Goal: Transaction & Acquisition: Obtain resource

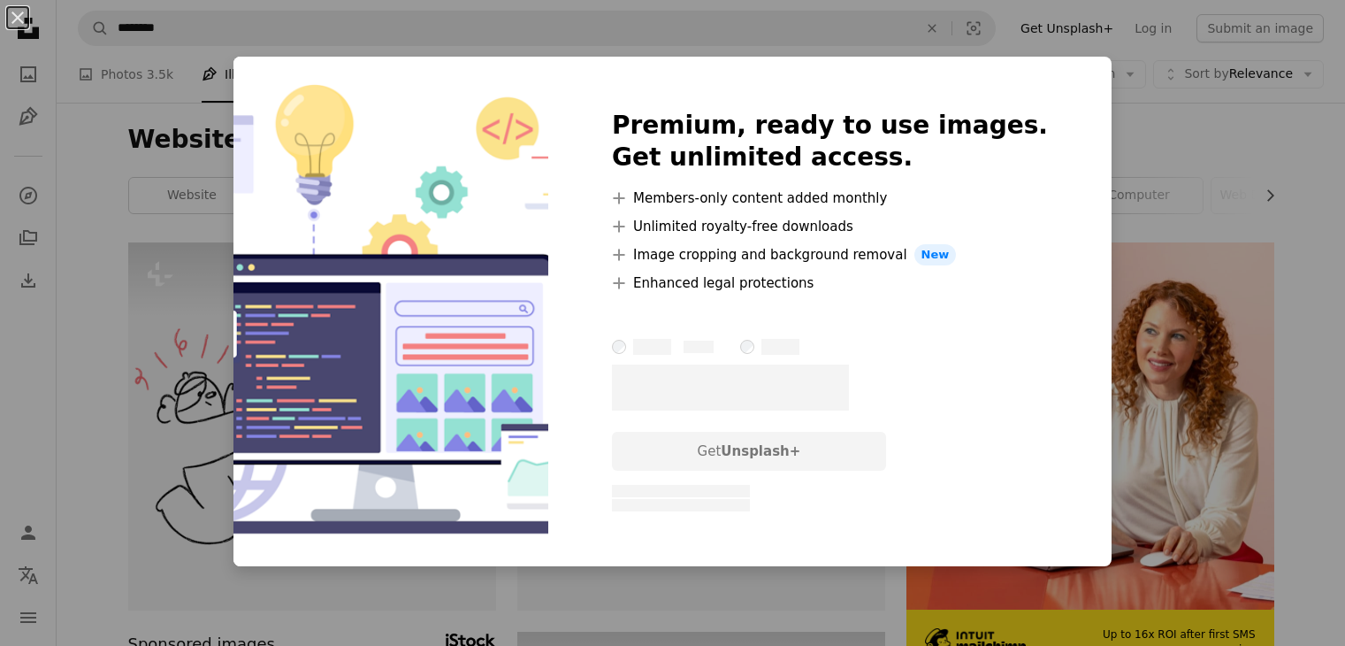
scroll to position [884, 0]
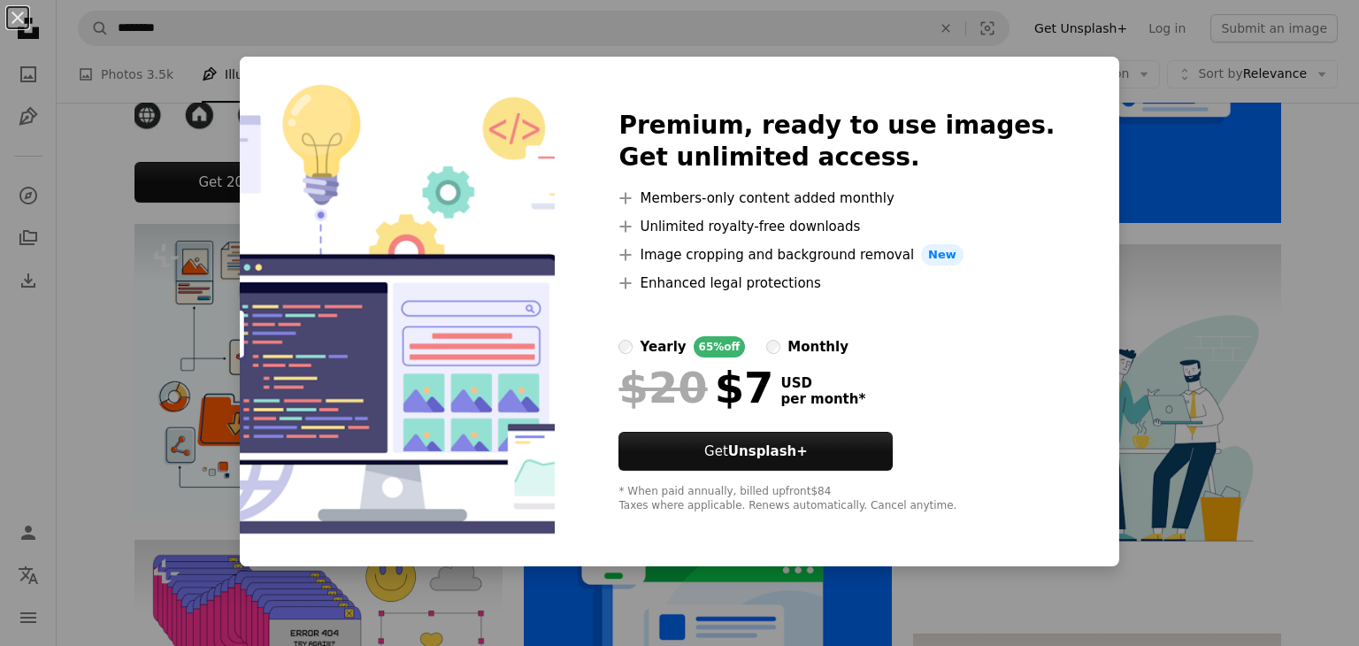
click at [1046, 36] on div "An X shape Premium, ready to use images. Get unlimited access. A plus sign Memb…" at bounding box center [679, 323] width 1359 height 646
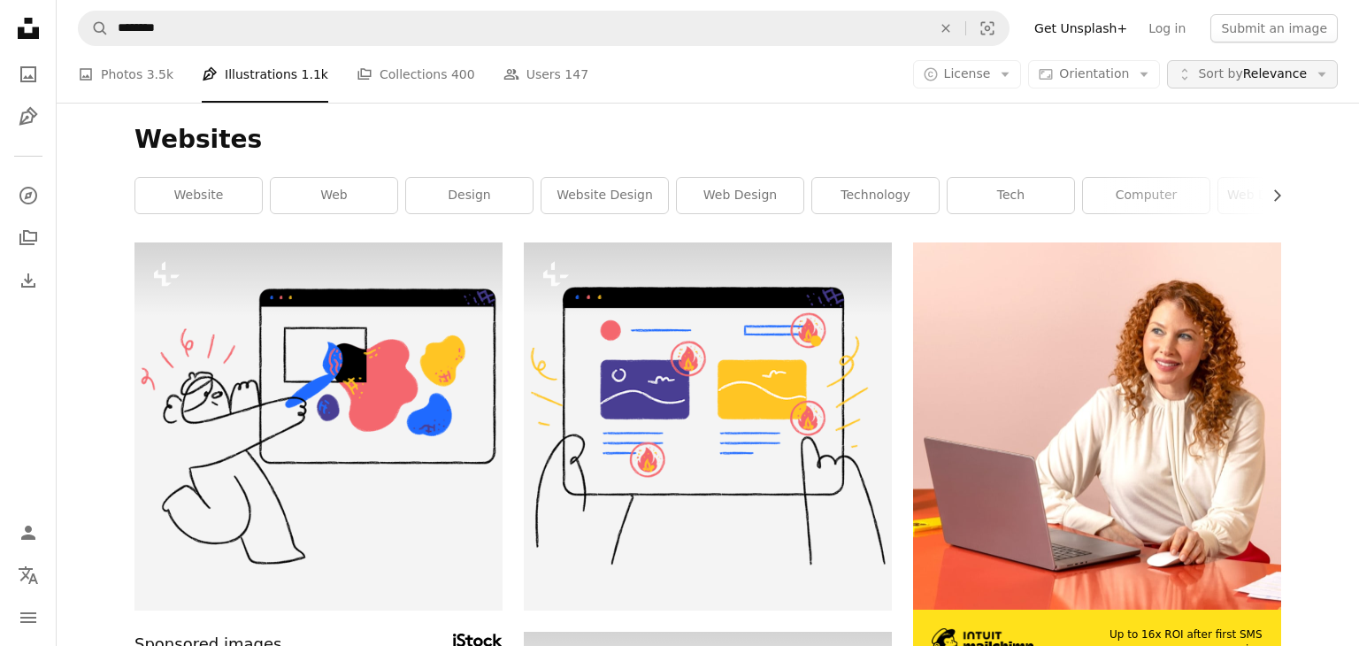
click at [1217, 69] on span "Sort by" at bounding box center [1220, 73] width 44 height 14
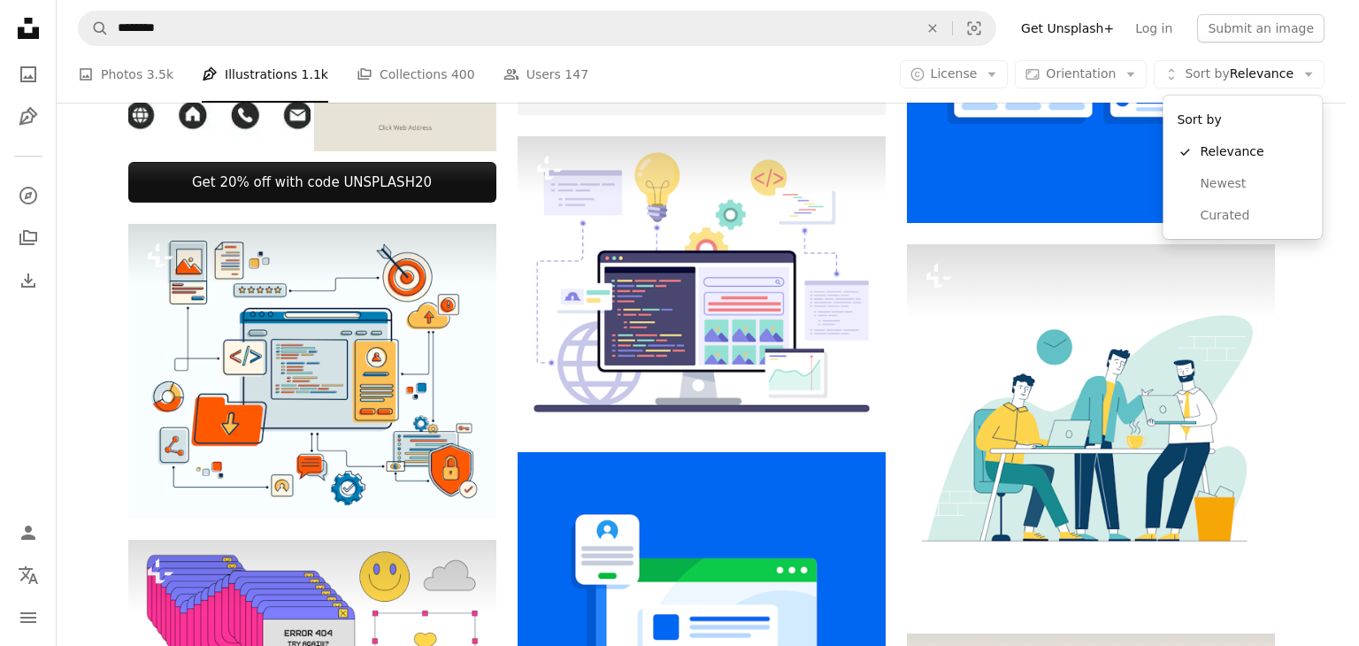
click at [1071, 73] on body "Unsplash logo Unsplash Home A photo Pen Tool A compass A stack of folders Downl…" at bounding box center [672, 323] width 1345 height 646
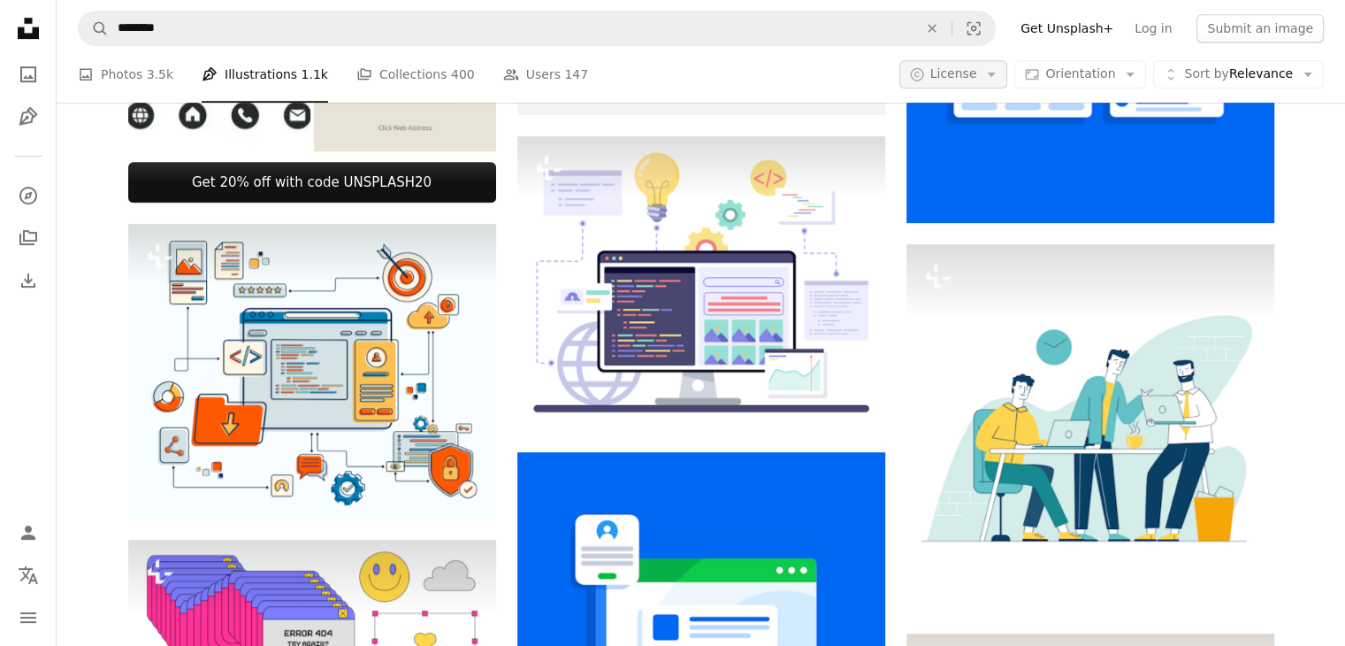
click at [961, 75] on span "License" at bounding box center [953, 73] width 47 height 14
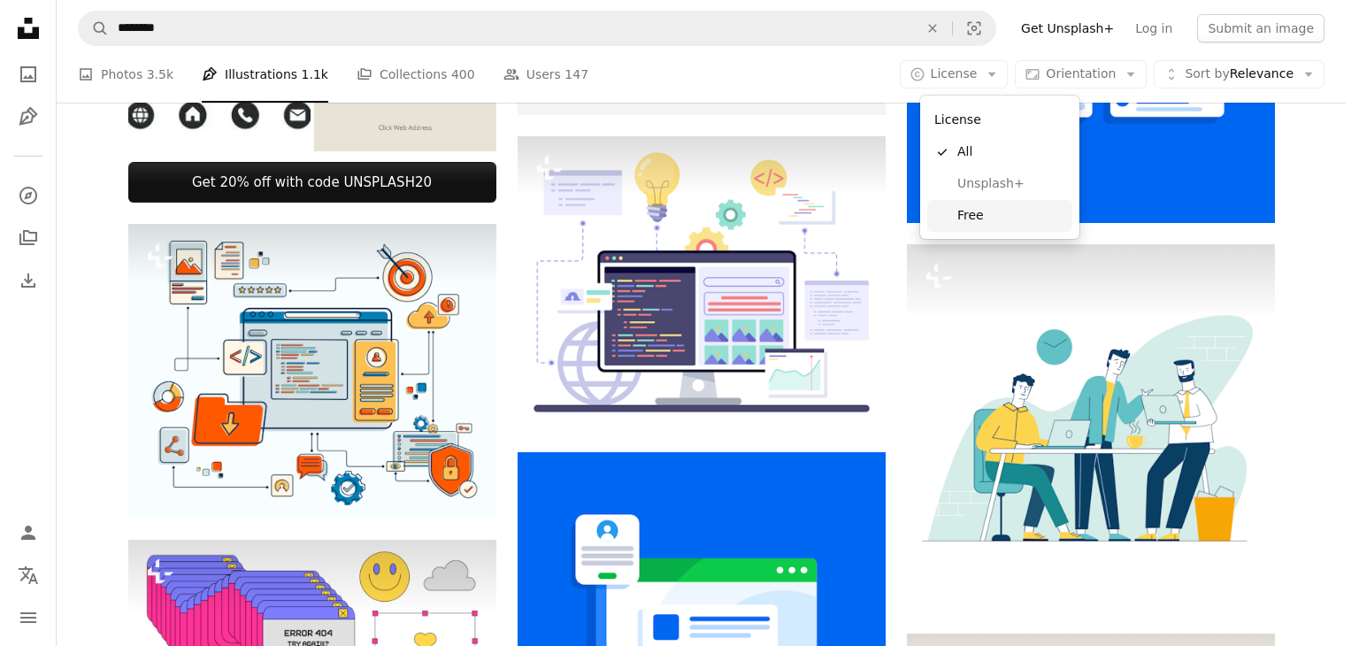
click at [1002, 218] on span "Free" at bounding box center [1011, 216] width 108 height 18
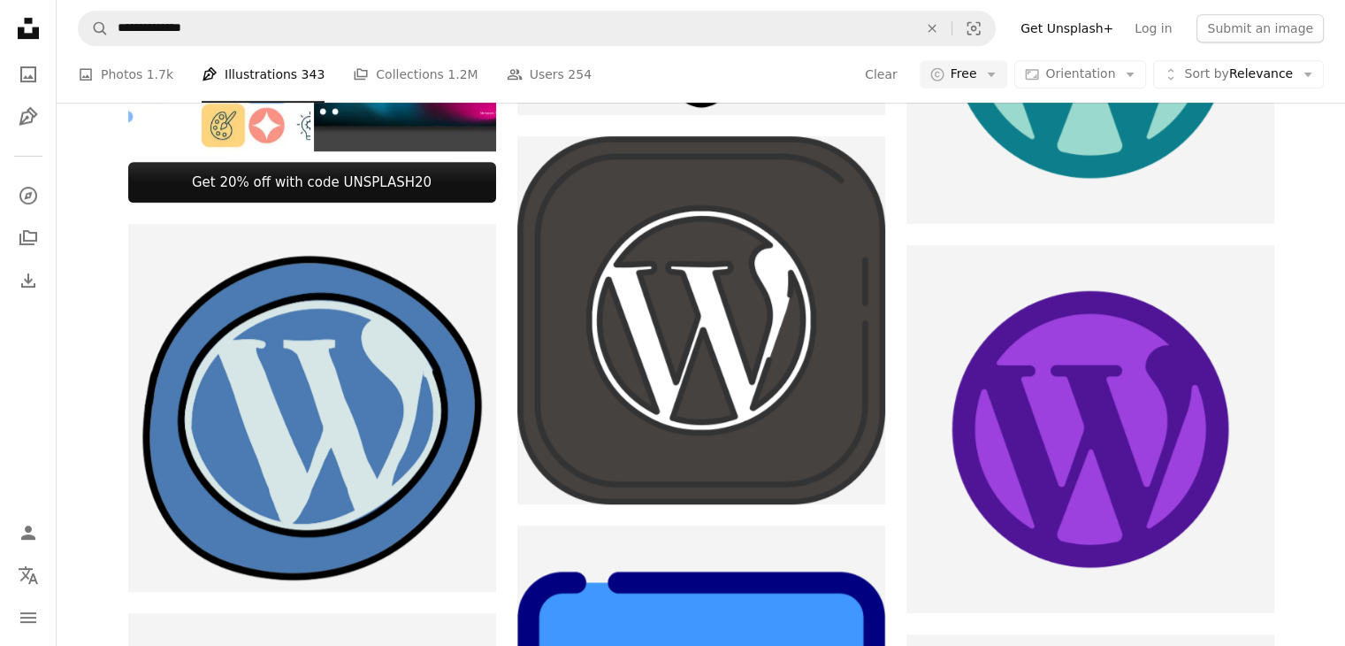
scroll to position [3361, 0]
